Goal: Complete application form

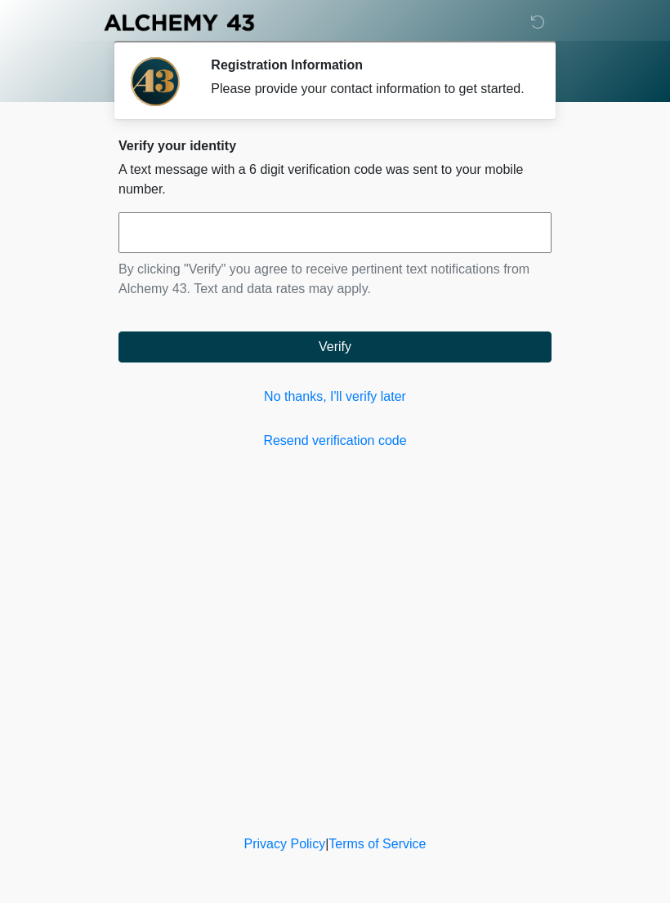
click at [454, 247] on input "text" at bounding box center [334, 232] width 433 height 41
type input "******"
click at [416, 361] on button "Verify" at bounding box center [334, 346] width 433 height 31
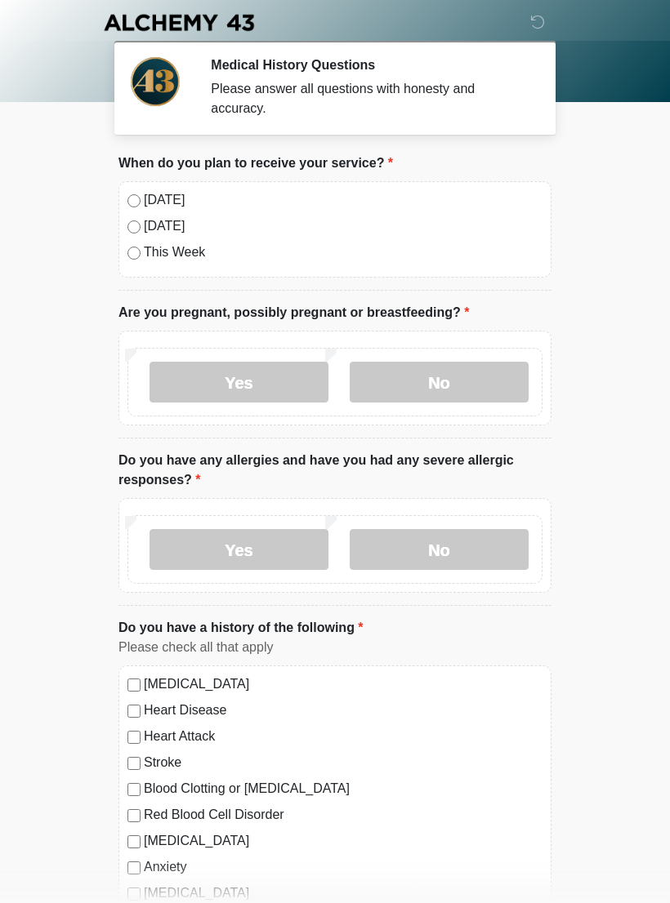
click at [156, 204] on label "[DATE]" at bounding box center [343, 200] width 398 height 20
click at [439, 380] on label "No" at bounding box center [438, 382] width 179 height 41
click at [273, 551] on label "Yes" at bounding box center [238, 549] width 179 height 41
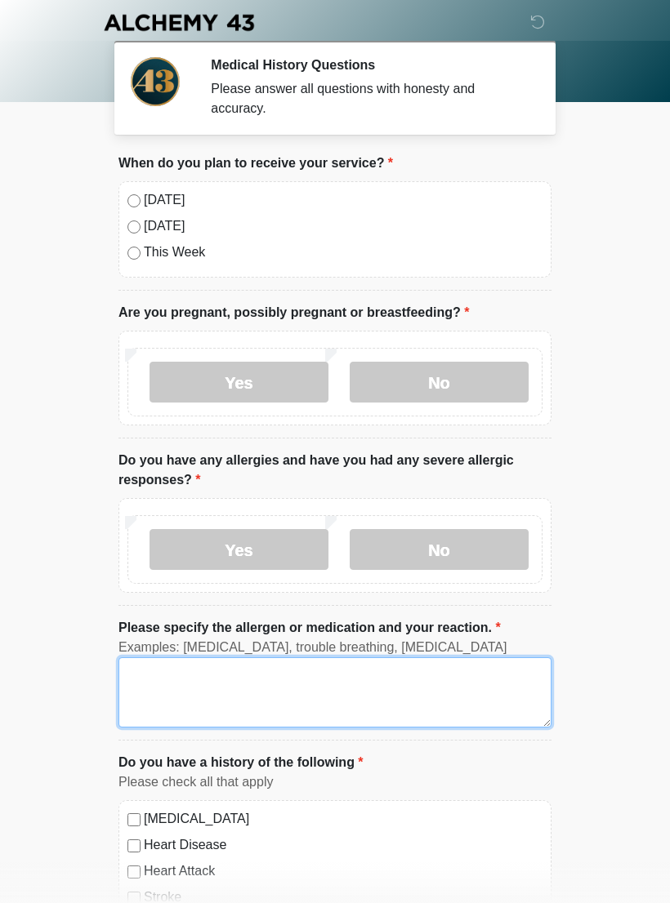
click at [253, 682] on textarea "Please specify the allergen or medication and your reaction." at bounding box center [334, 692] width 433 height 70
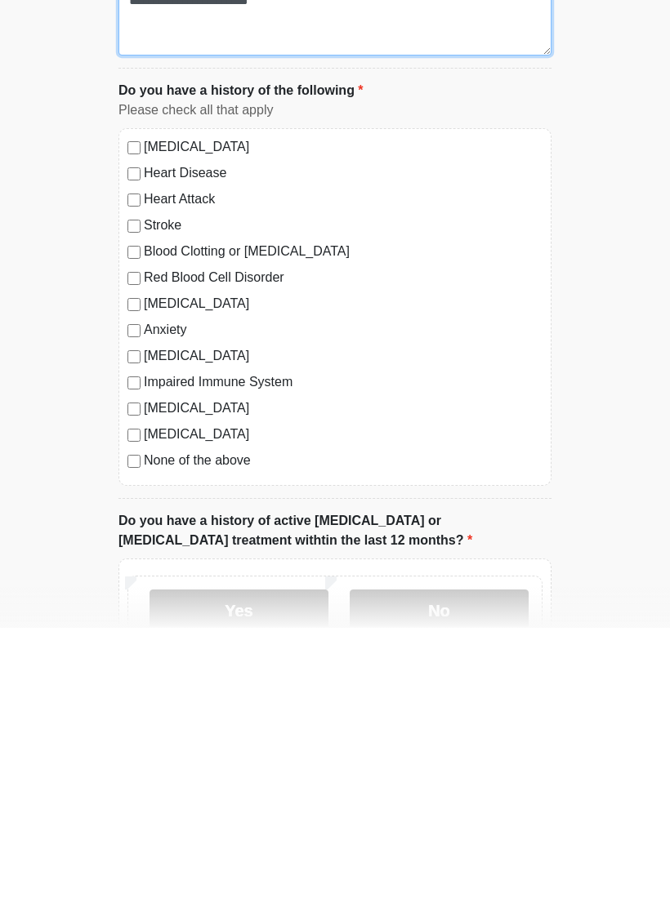
type textarea "**********"
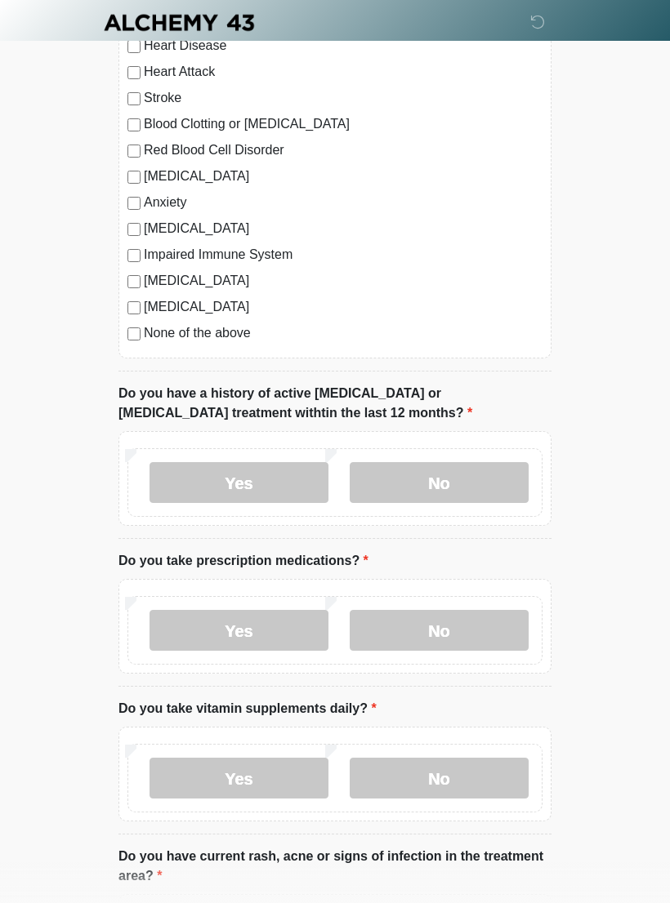
scroll to position [800, 0]
click at [468, 497] on label "No" at bounding box center [438, 481] width 179 height 41
click at [453, 632] on label "No" at bounding box center [438, 629] width 179 height 41
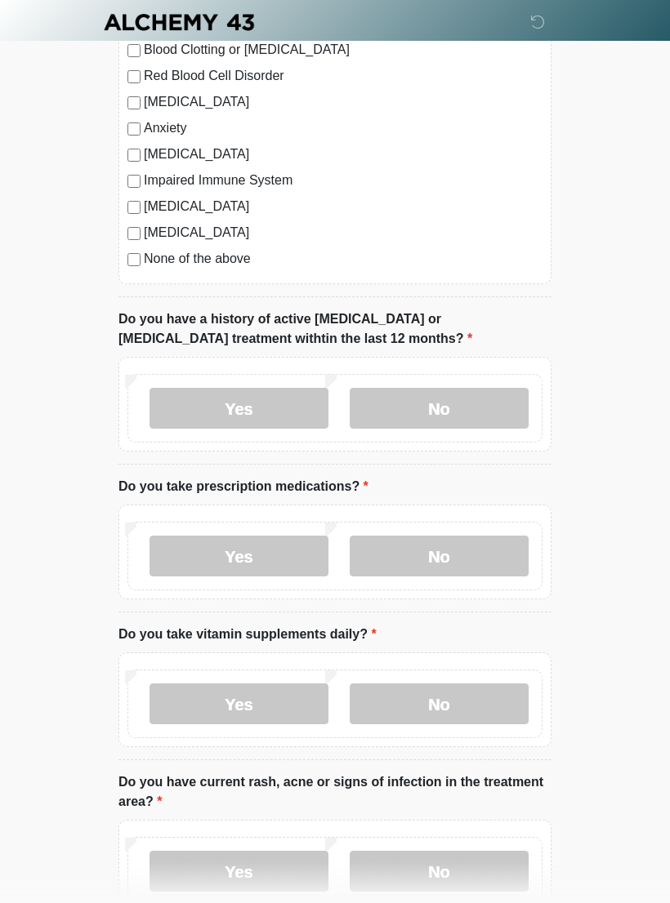
click at [255, 696] on label "Yes" at bounding box center [238, 704] width 179 height 41
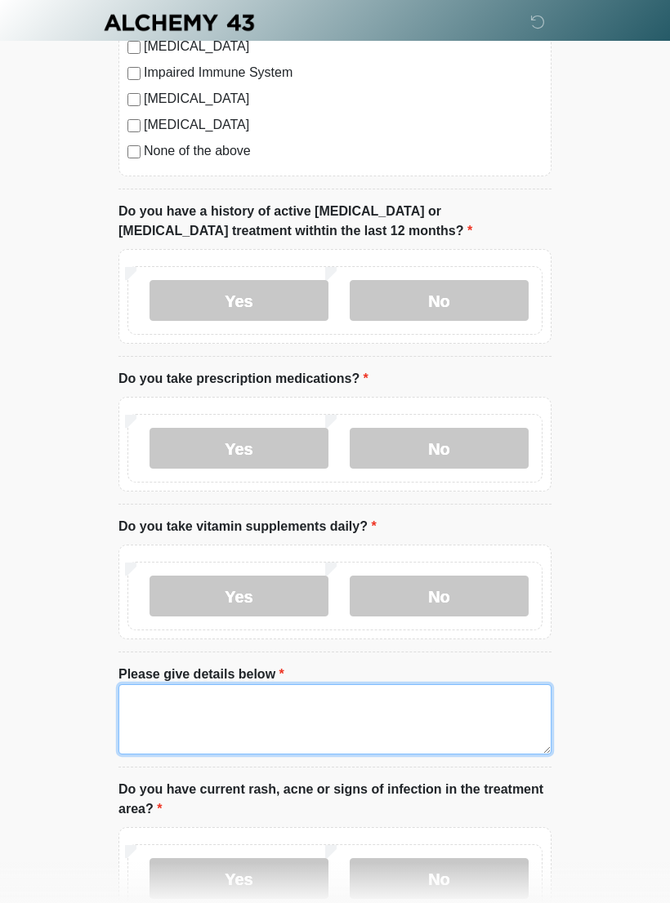
click at [332, 719] on textarea "Please give details below" at bounding box center [334, 719] width 433 height 70
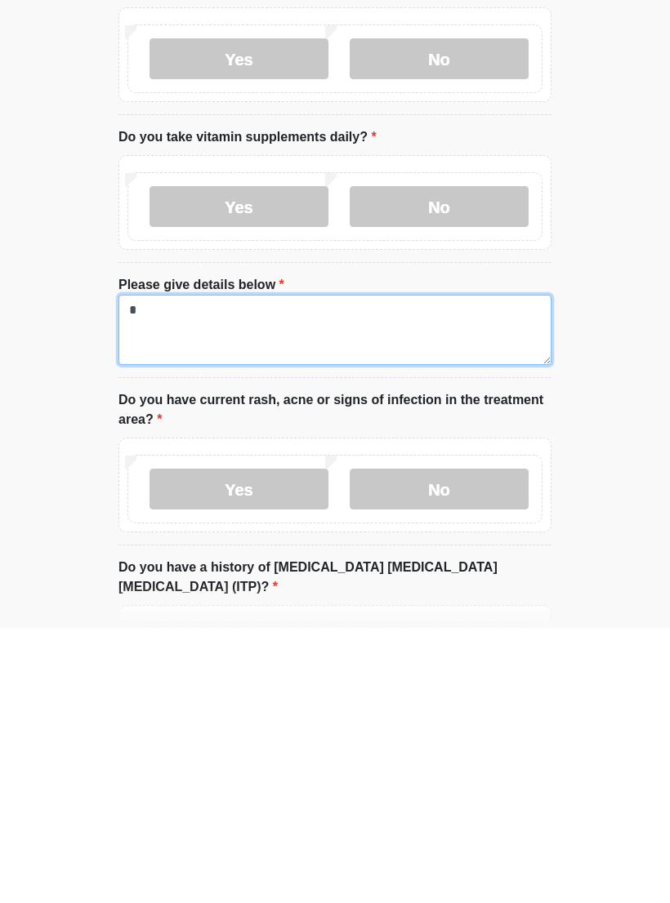
type textarea "*"
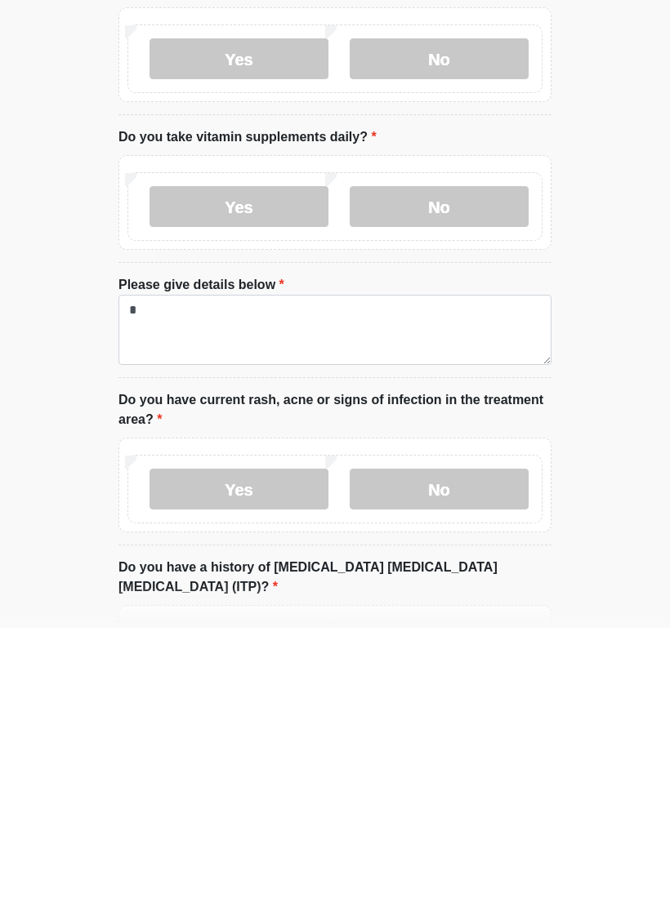
click at [447, 744] on label "No" at bounding box center [438, 764] width 179 height 41
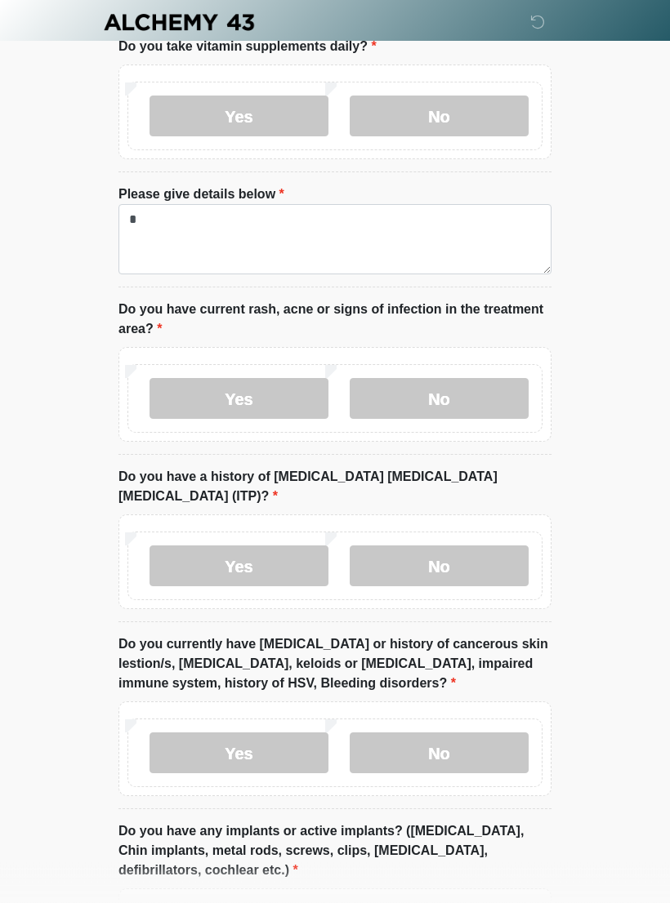
click at [490, 553] on label "No" at bounding box center [438, 566] width 179 height 41
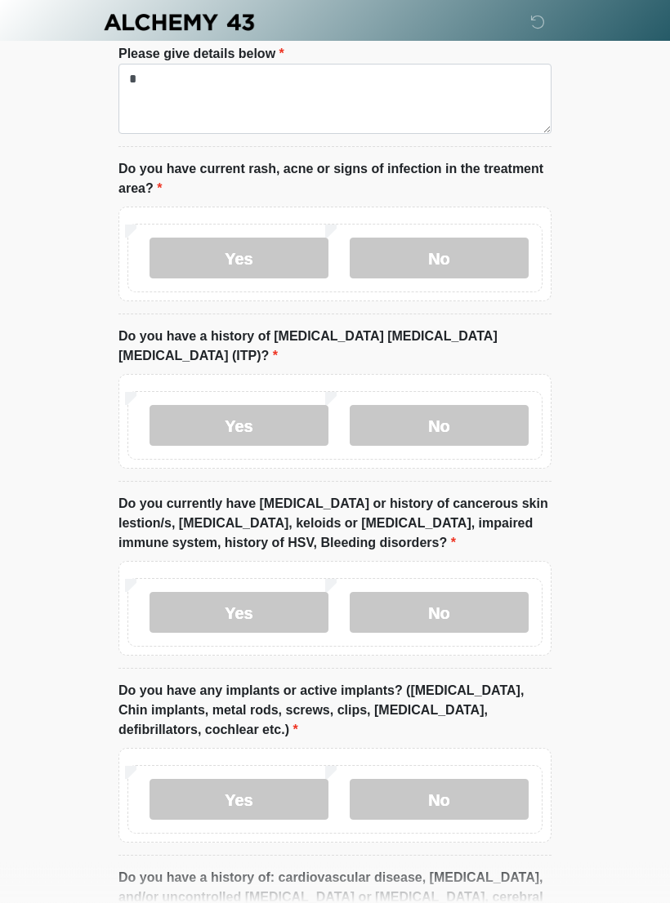
scroll to position [1604, 0]
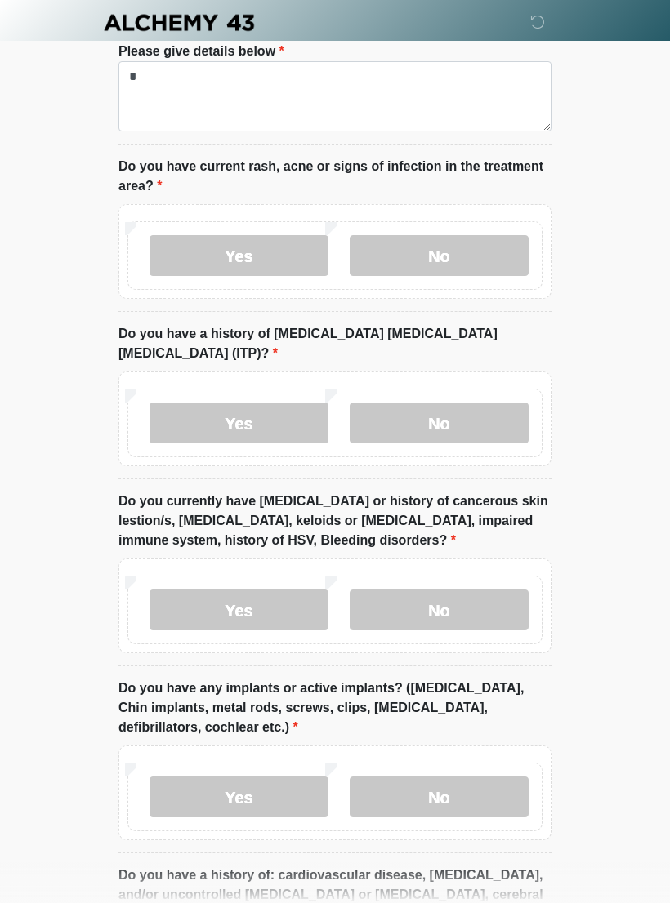
click at [463, 590] on label "No" at bounding box center [438, 610] width 179 height 41
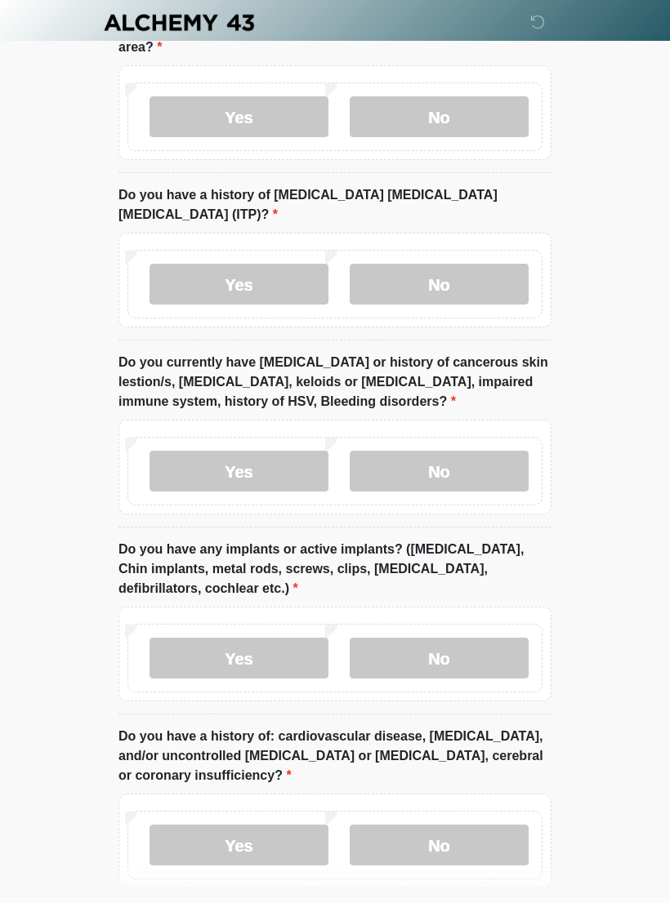
scroll to position [1742, 0]
click at [474, 640] on label "No" at bounding box center [438, 659] width 179 height 41
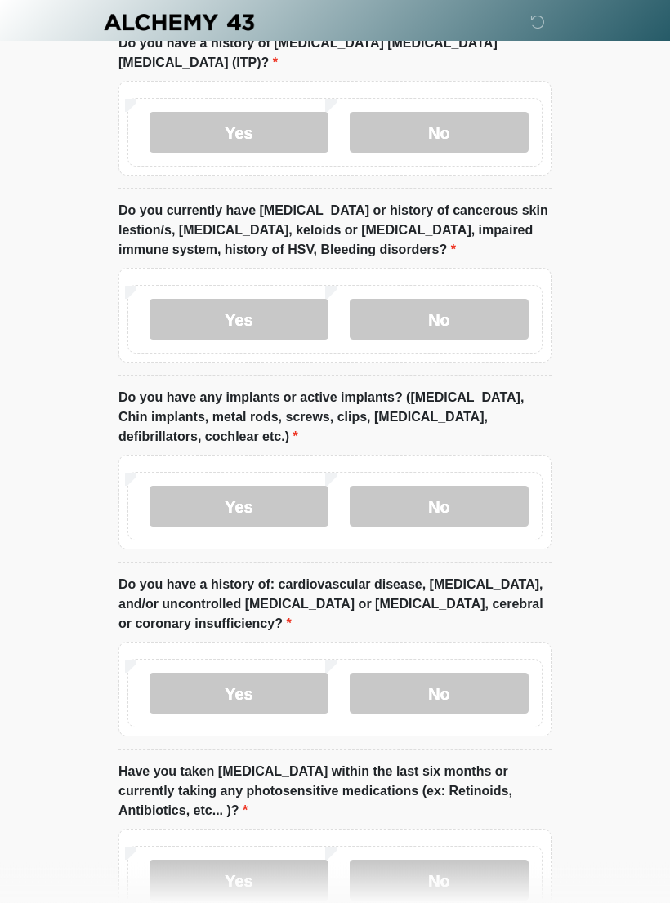
scroll to position [1897, 0]
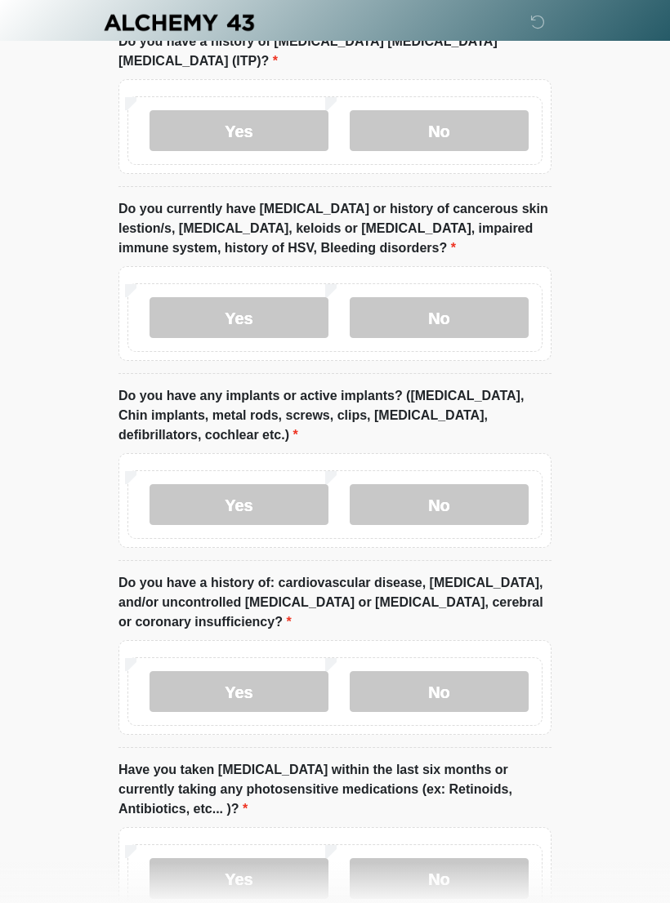
click at [471, 671] on label "No" at bounding box center [438, 691] width 179 height 41
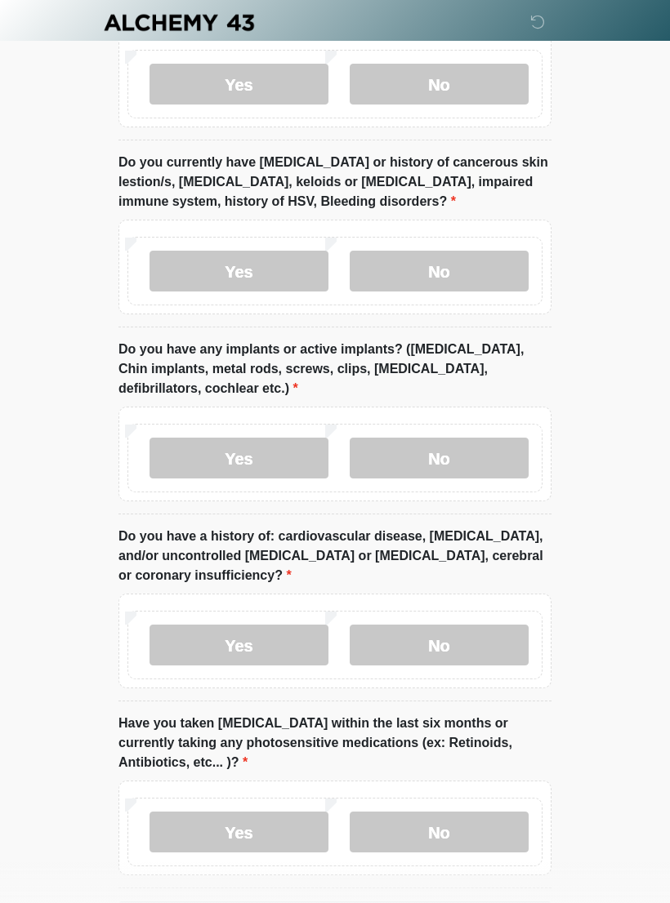
scroll to position [2010, 0]
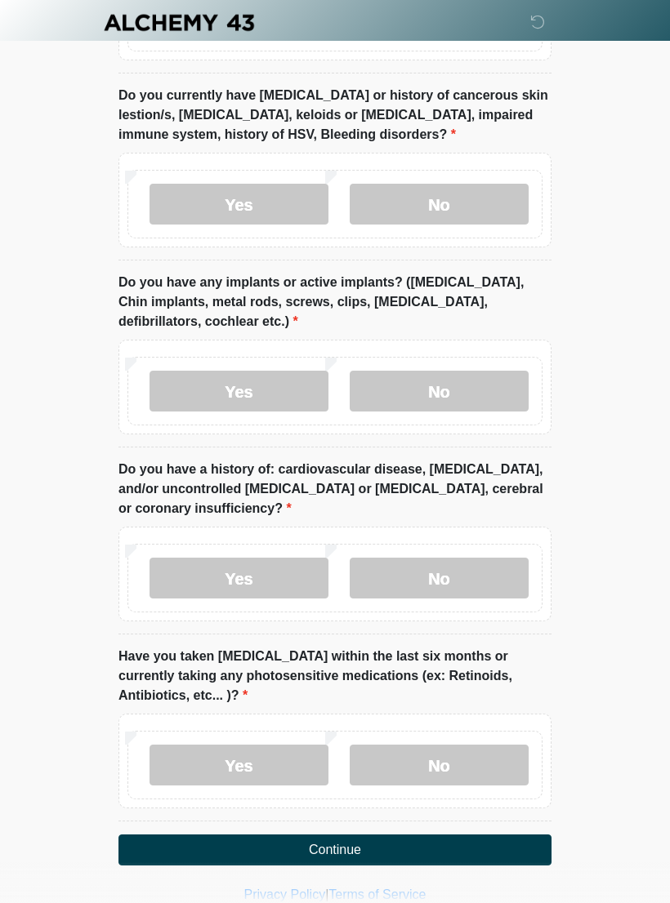
click at [469, 745] on label "No" at bounding box center [438, 765] width 179 height 41
click at [396, 834] on button "Continue" at bounding box center [334, 849] width 433 height 31
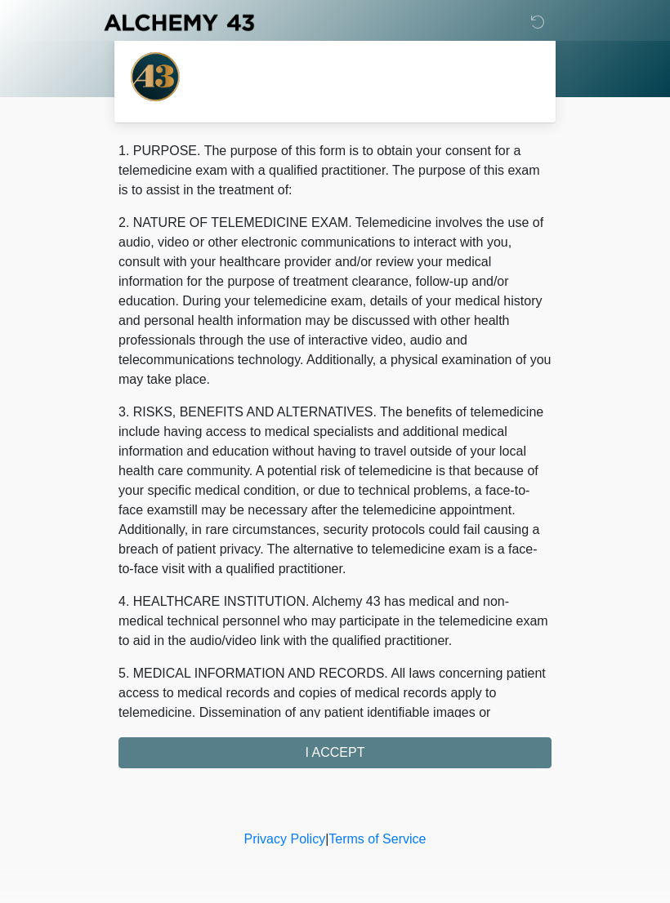
scroll to position [0, 0]
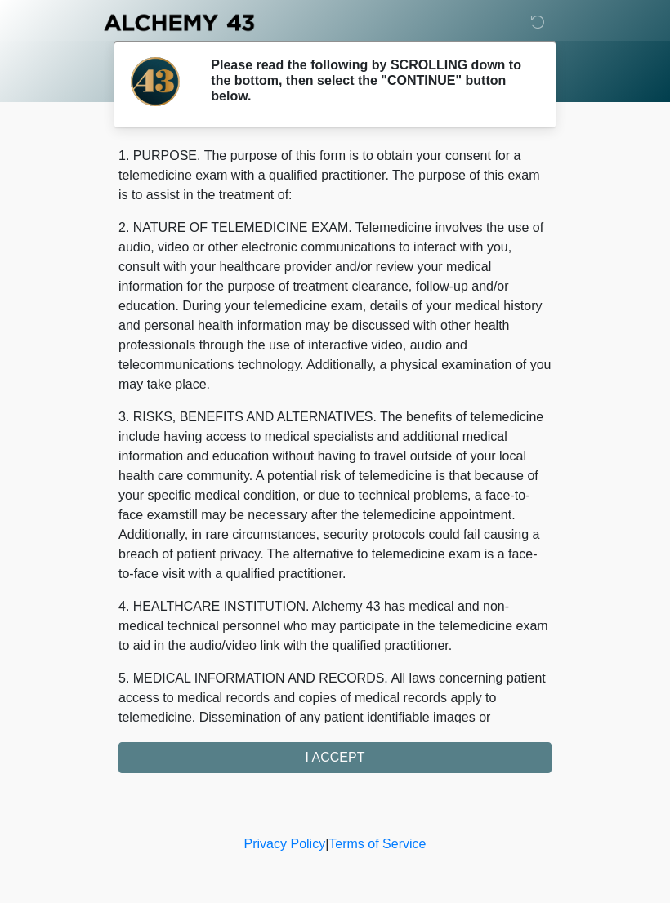
click at [366, 761] on div "1. PURPOSE. The purpose of this form is to obtain your consent for a telemedici…" at bounding box center [334, 459] width 433 height 627
click at [346, 754] on div "1. PURPOSE. The purpose of this form is to obtain your consent for a telemedici…" at bounding box center [334, 459] width 433 height 627
click at [334, 763] on div "1. PURPOSE. The purpose of this form is to obtain your consent for a telemedici…" at bounding box center [334, 459] width 433 height 627
click at [328, 745] on div "1. PURPOSE. The purpose of this form is to obtain your consent for a telemedici…" at bounding box center [334, 459] width 433 height 627
click at [327, 745] on div "1. PURPOSE. The purpose of this form is to obtain your consent for a telemedici…" at bounding box center [334, 459] width 433 height 627
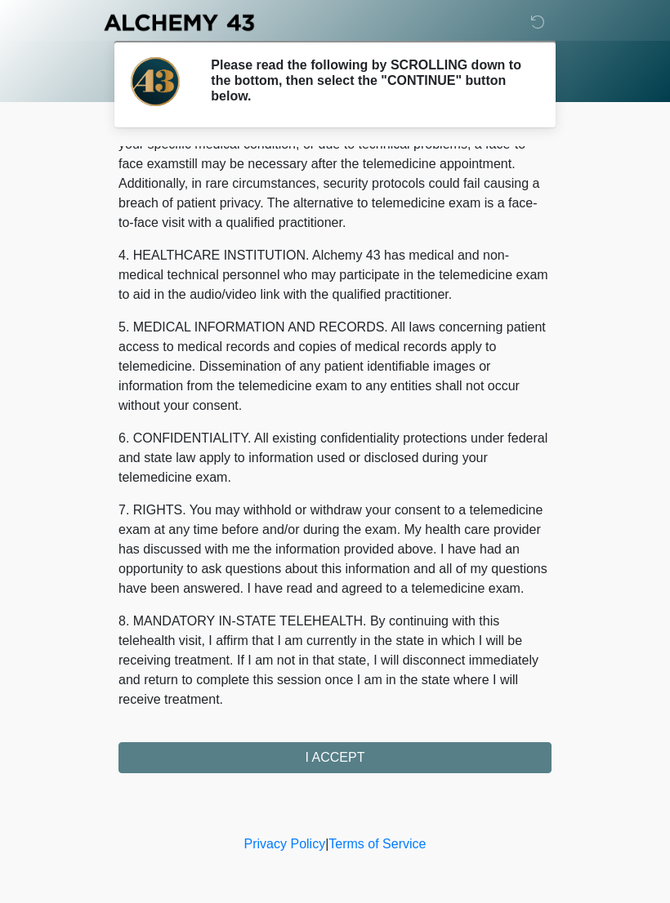
scroll to position [371, 0]
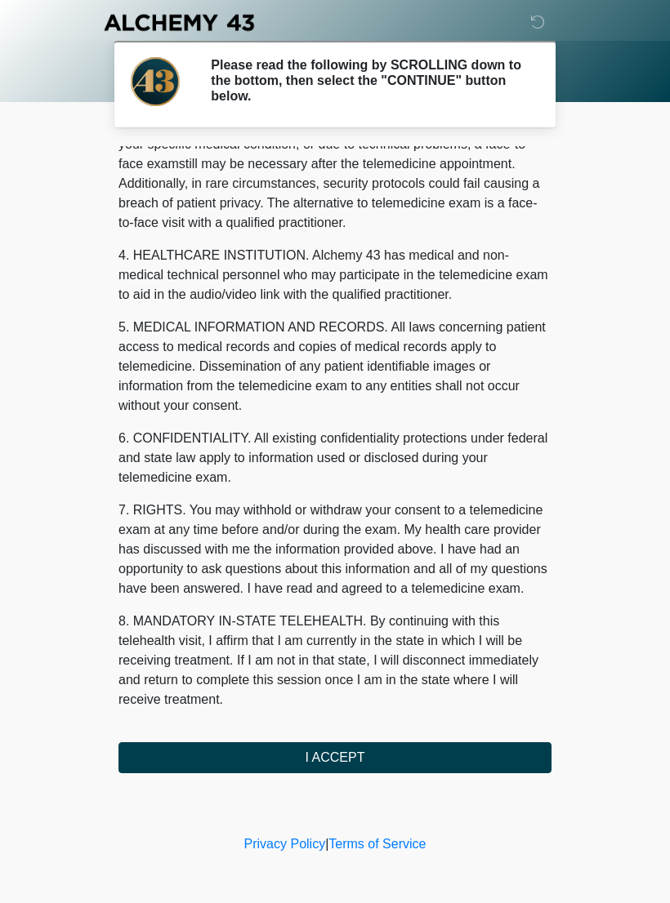
click at [354, 764] on button "I ACCEPT" at bounding box center [334, 757] width 433 height 31
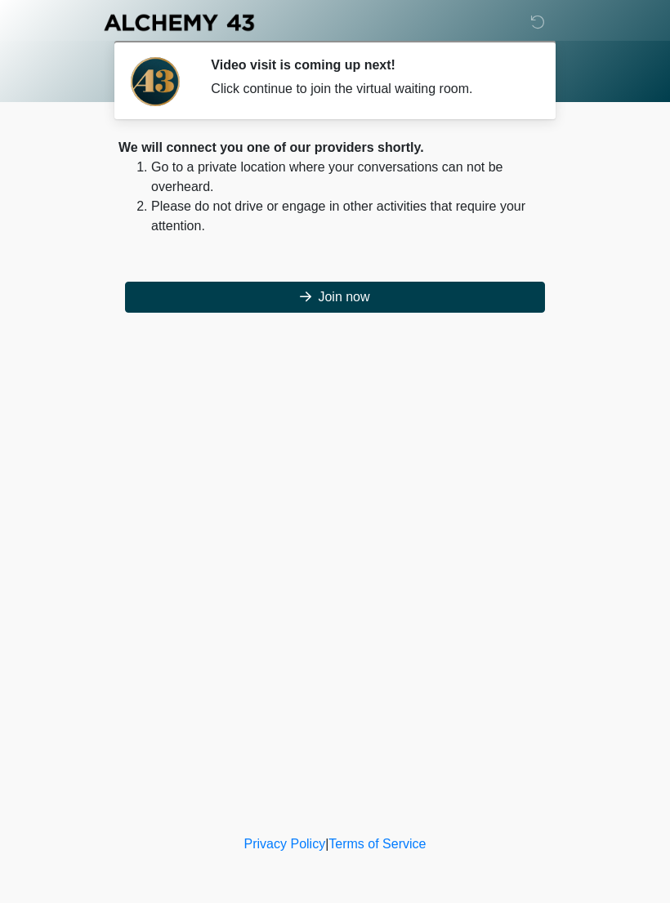
click at [355, 286] on button "Join now" at bounding box center [335, 297] width 420 height 31
